Goal: Information Seeking & Learning: Learn about a topic

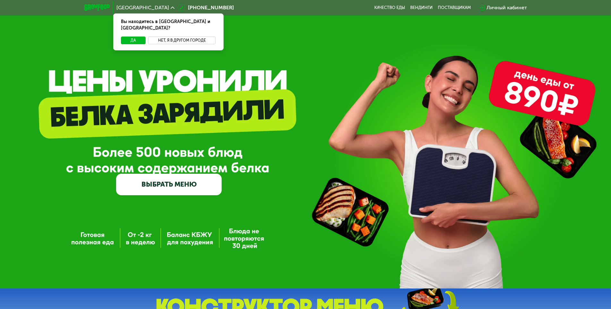
click at [162, 37] on button "Нет, я в другом городе" at bounding box center [182, 41] width 68 height 8
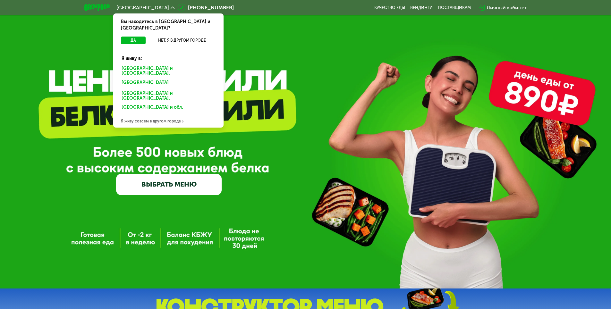
click at [133, 79] on div "[GEOGRAPHIC_DATA] и [GEOGRAPHIC_DATA]." at bounding box center [167, 84] width 100 height 10
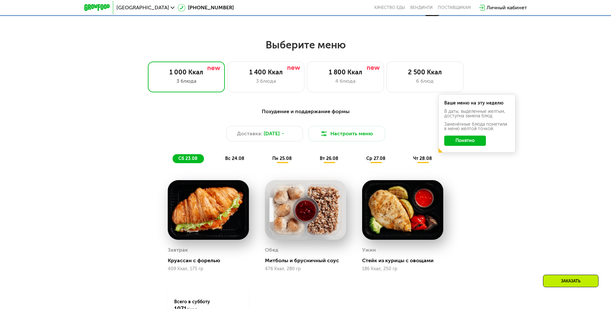
scroll to position [353, 0]
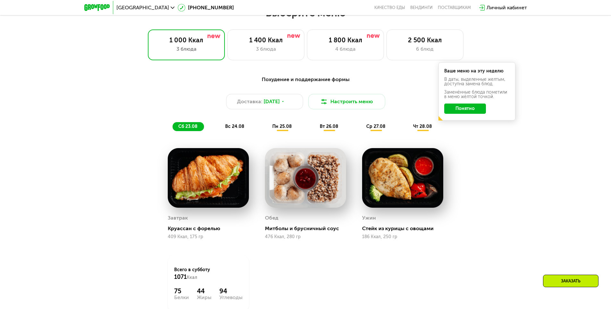
click at [468, 109] on button "Понятно" at bounding box center [465, 109] width 42 height 10
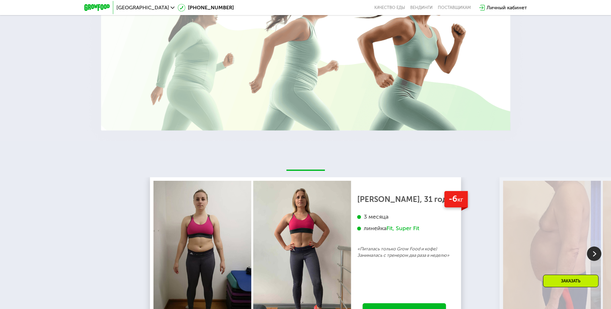
scroll to position [1154, 0]
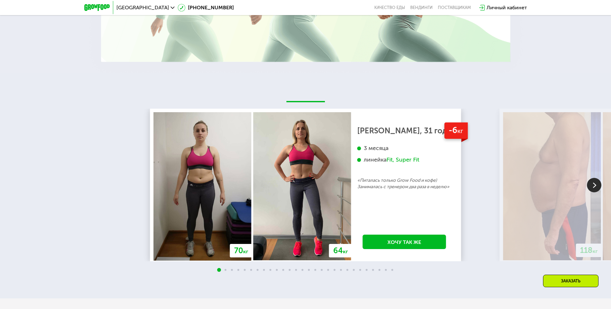
click at [590, 188] on img at bounding box center [594, 185] width 14 height 14
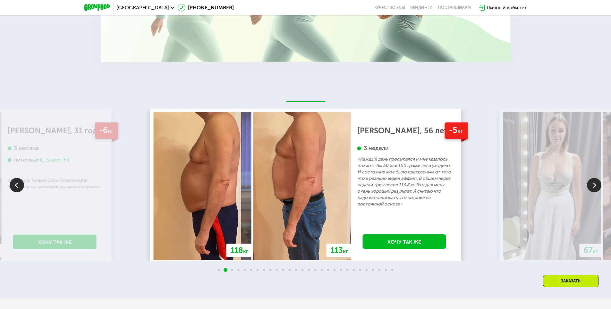
click at [590, 188] on img at bounding box center [594, 185] width 14 height 14
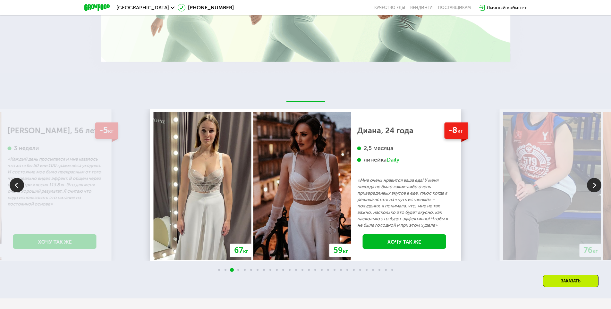
click at [589, 188] on img at bounding box center [594, 185] width 14 height 14
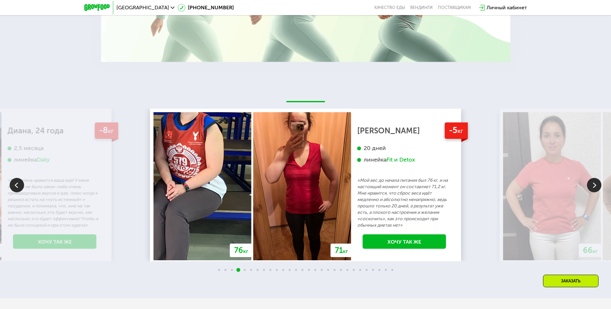
click at [589, 188] on img at bounding box center [594, 185] width 14 height 14
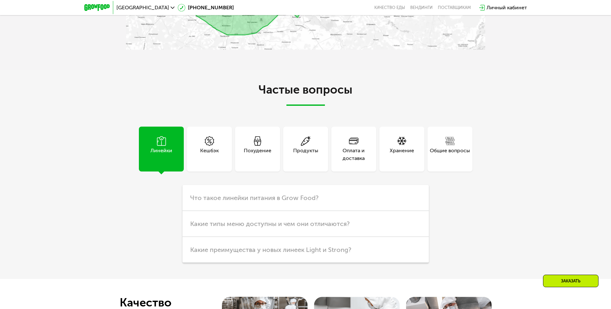
scroll to position [1667, 0]
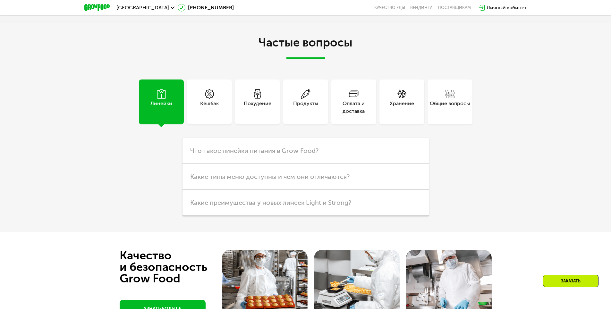
click at [262, 107] on div "Похудение" at bounding box center [258, 107] width 28 height 15
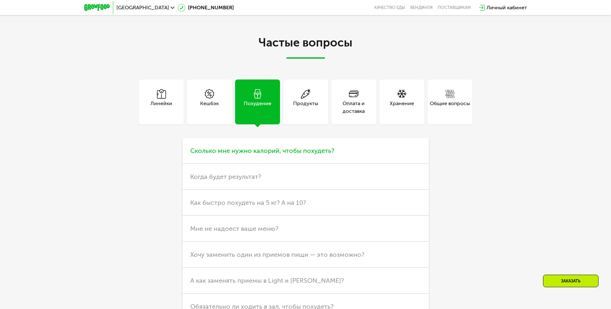
click at [212, 152] on span "Сколько мне нужно калорий, чтобы похудеть?" at bounding box center [262, 151] width 144 height 8
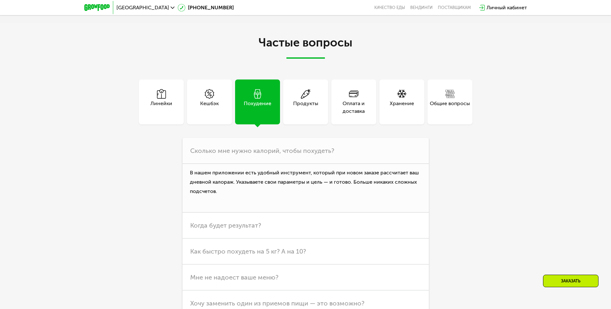
click at [161, 112] on div "Линейки" at bounding box center [161, 107] width 22 height 15
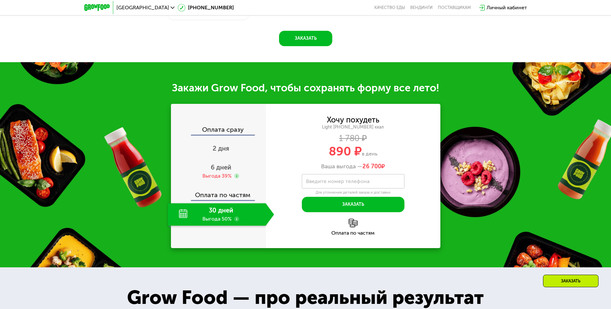
scroll to position [648, 0]
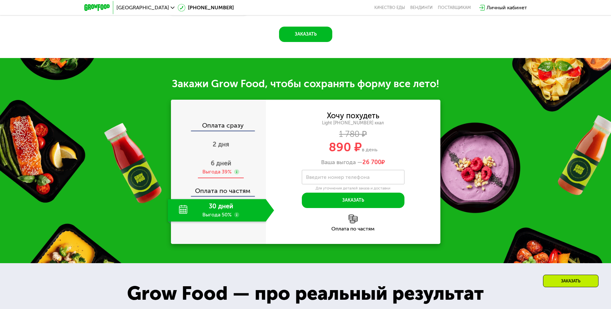
click at [215, 167] on span "6 дней" at bounding box center [221, 163] width 21 height 8
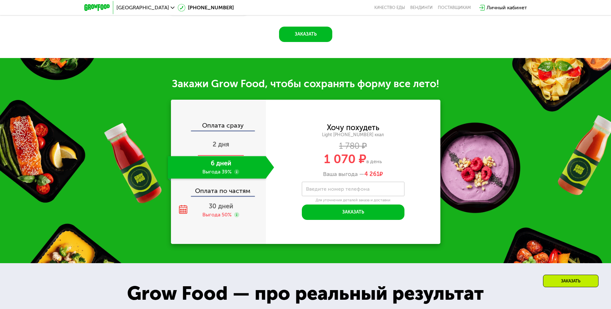
click at [215, 148] on span "2 дня" at bounding box center [221, 144] width 17 height 8
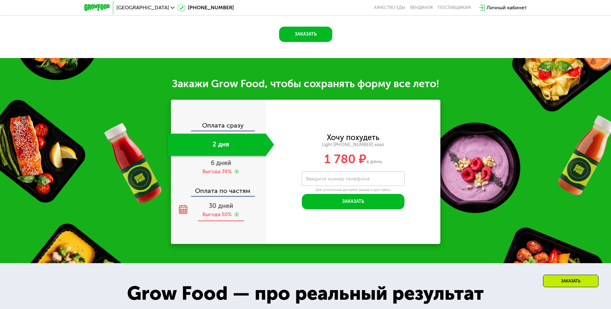
click at [214, 210] on span "30 дней" at bounding box center [221, 206] width 24 height 8
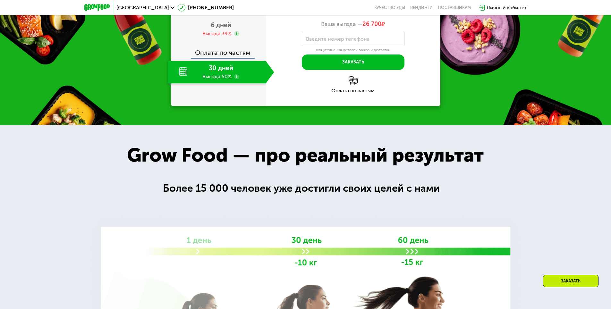
scroll to position [648, 0]
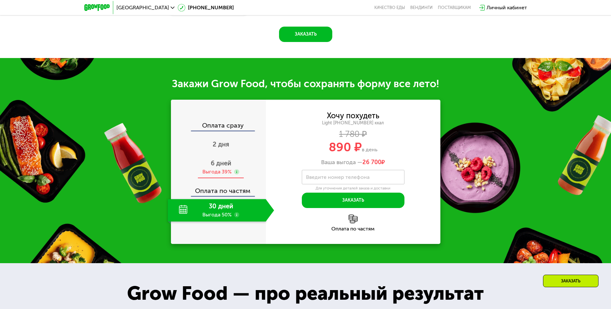
click at [229, 175] on div "Выгода 39%" at bounding box center [216, 171] width 29 height 7
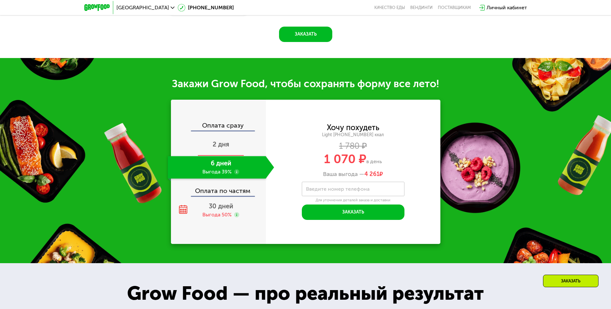
click at [215, 148] on span "2 дня" at bounding box center [221, 144] width 17 height 8
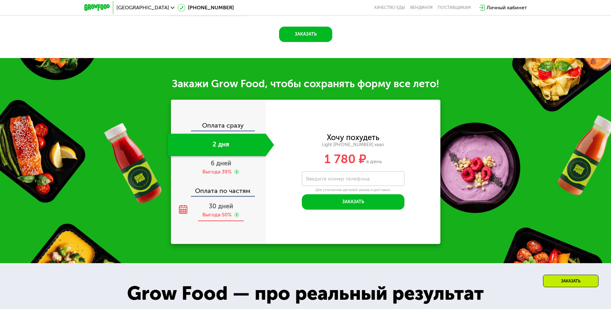
click at [218, 208] on span "30 дней" at bounding box center [221, 206] width 24 height 8
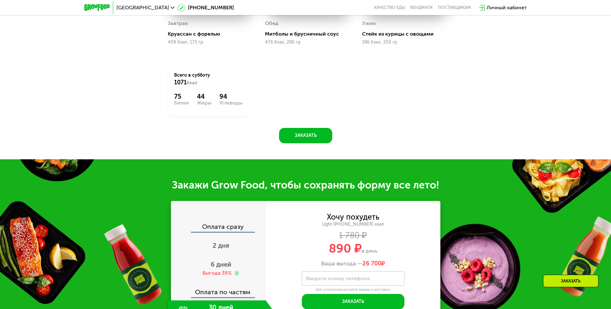
scroll to position [552, 0]
